Goal: Find contact information: Find contact information

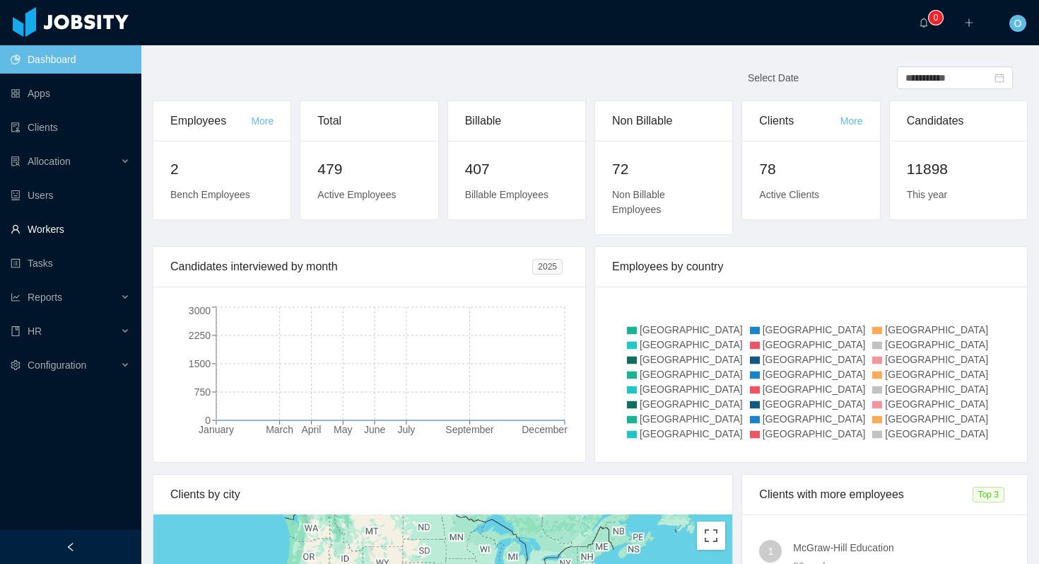
click at [81, 226] on link "Workers" at bounding box center [70, 229] width 119 height 28
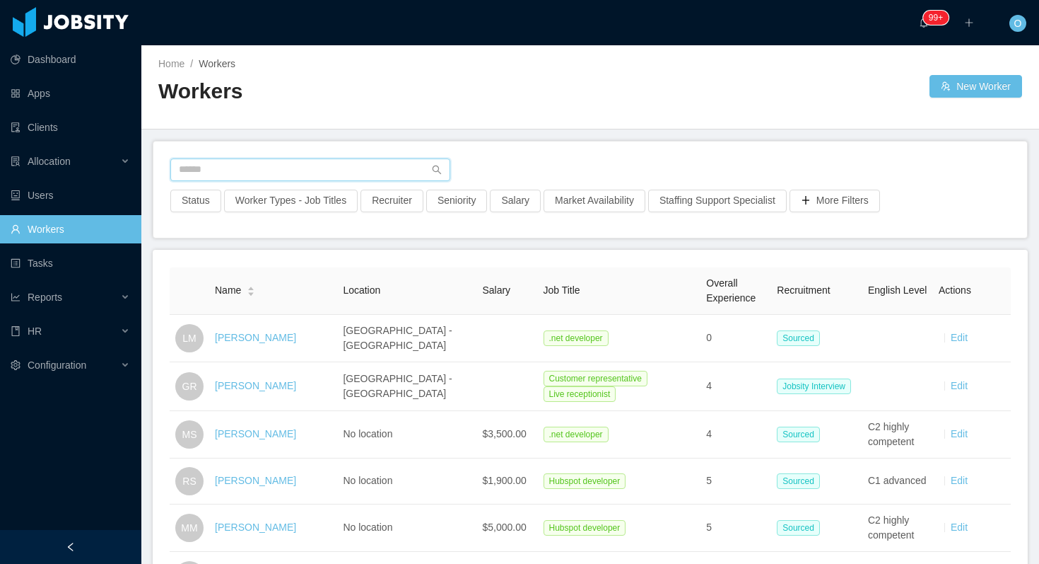
click at [276, 160] on input "text" at bounding box center [310, 169] width 280 height 23
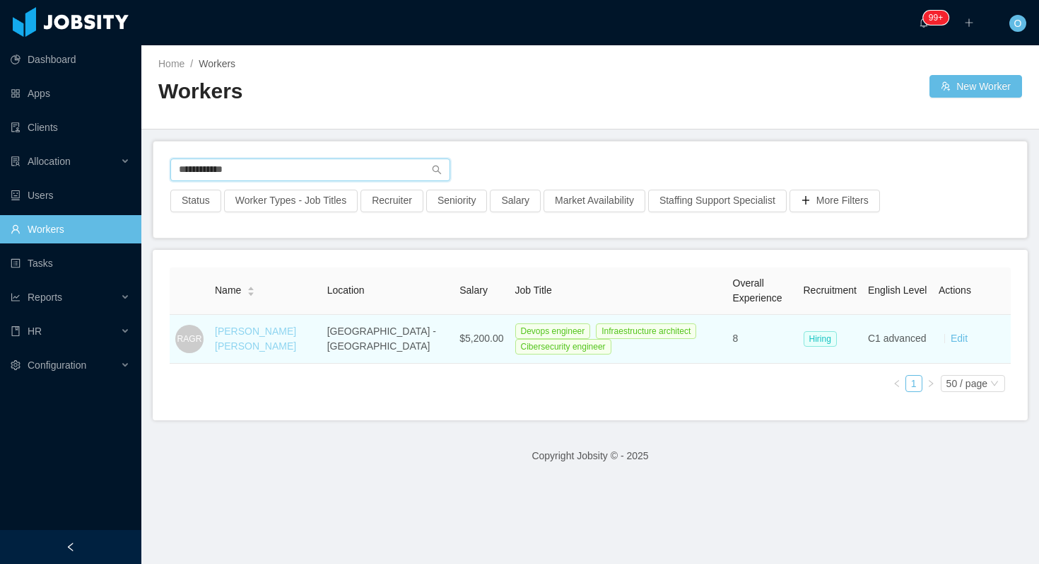
type input "**********"
click at [261, 335] on link "[PERSON_NAME] [PERSON_NAME]" at bounding box center [255, 338] width 81 height 26
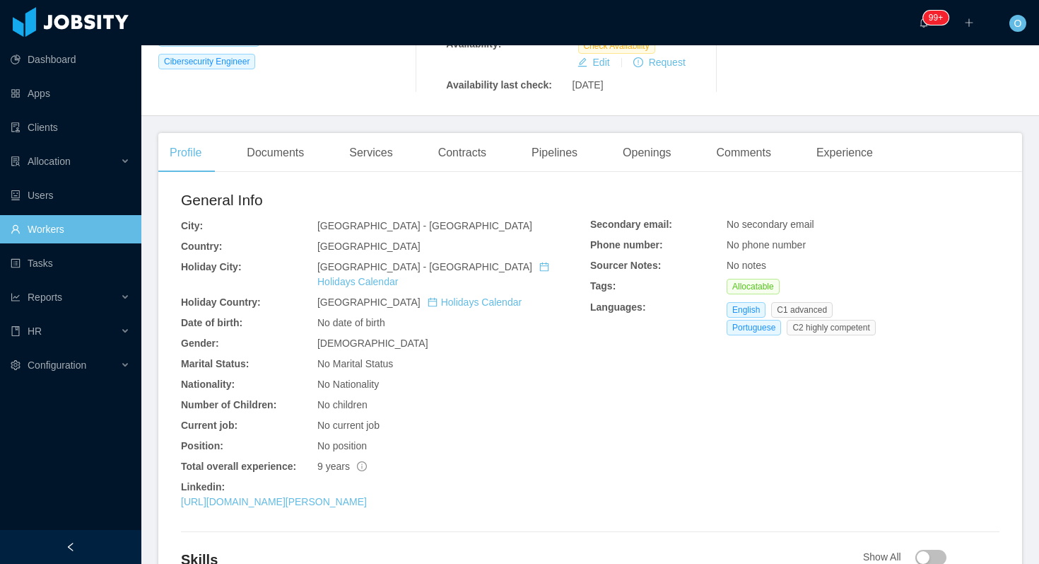
scroll to position [340, 0]
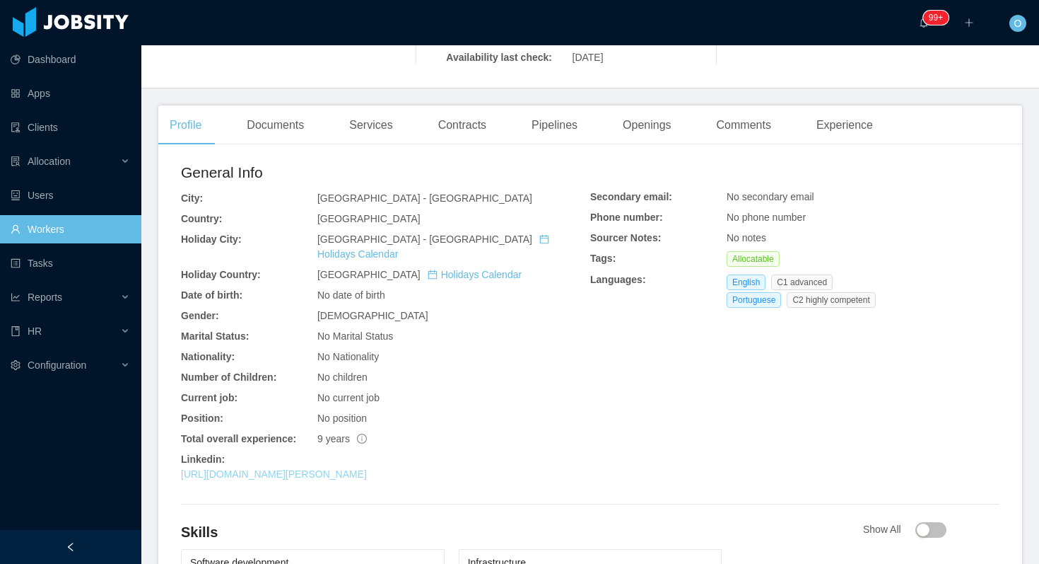
click at [325, 468] on link "[URL][DOMAIN_NAME][PERSON_NAME]" at bounding box center [274, 473] width 186 height 11
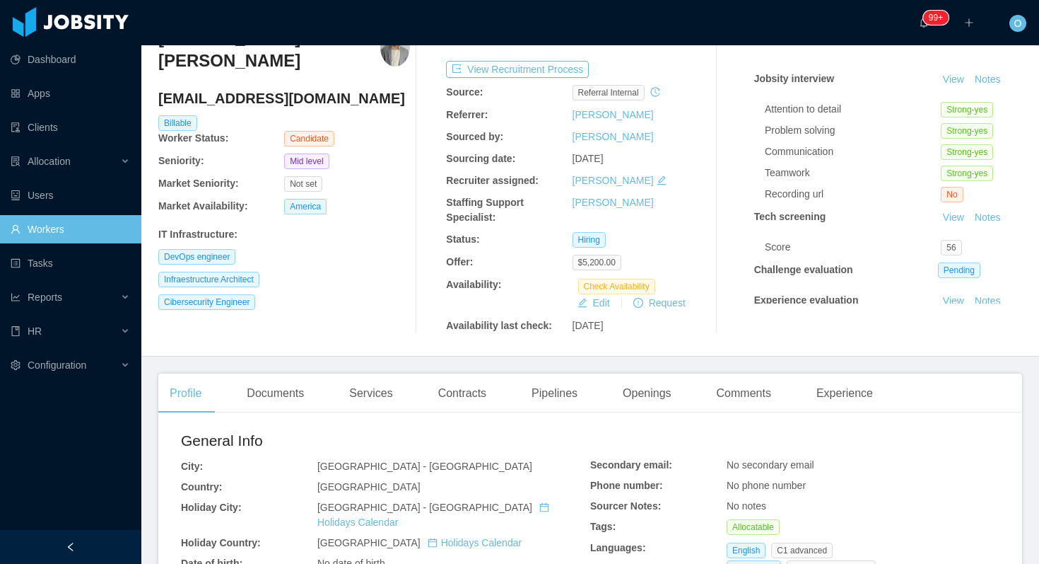
scroll to position [0, 0]
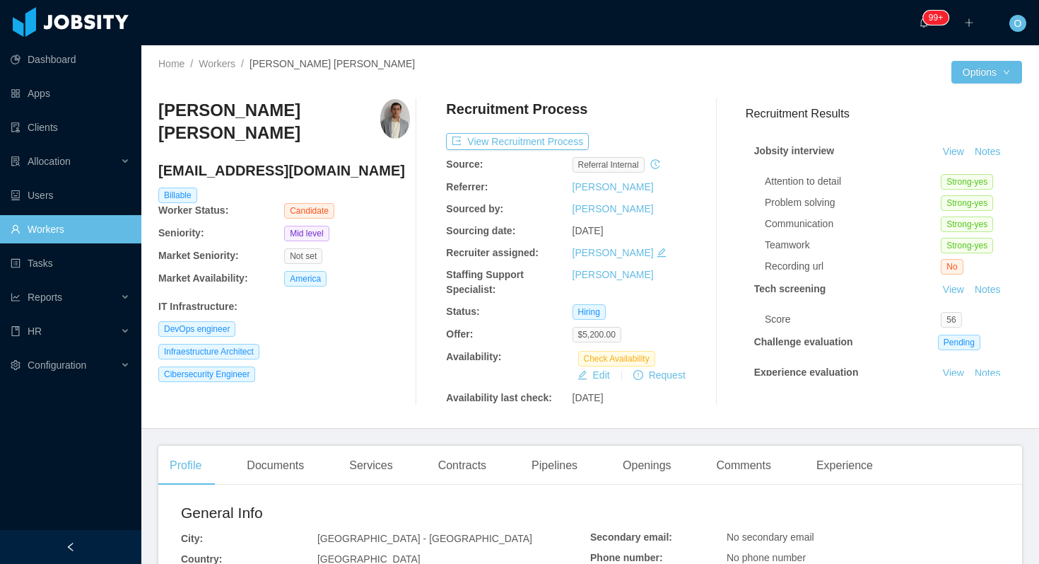
click at [277, 161] on h4 "[EMAIL_ADDRESS][DOMAIN_NAME]" at bounding box center [284, 171] width 252 height 20
copy h4 "[EMAIL_ADDRESS][DOMAIN_NAME]"
